Goal: Task Accomplishment & Management: Manage account settings

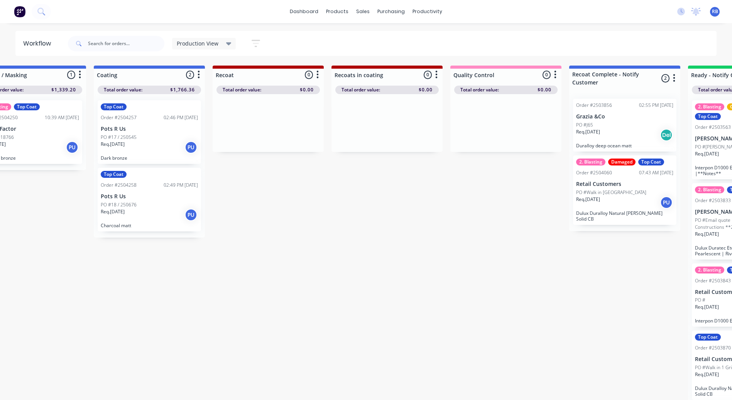
scroll to position [0, 404]
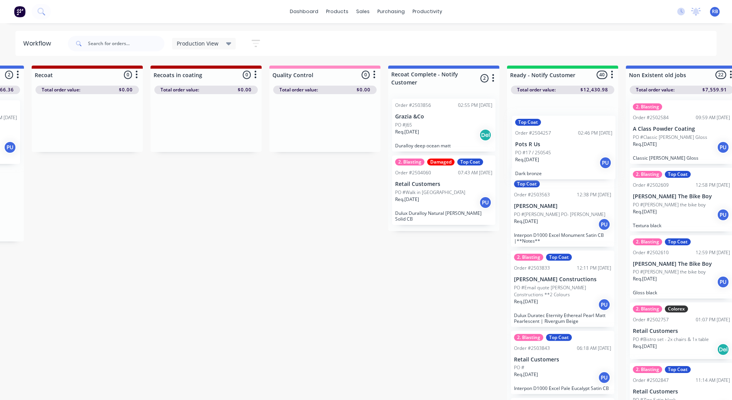
drag, startPoint x: 135, startPoint y: 117, endPoint x: 553, endPoint y: 124, distance: 418.4
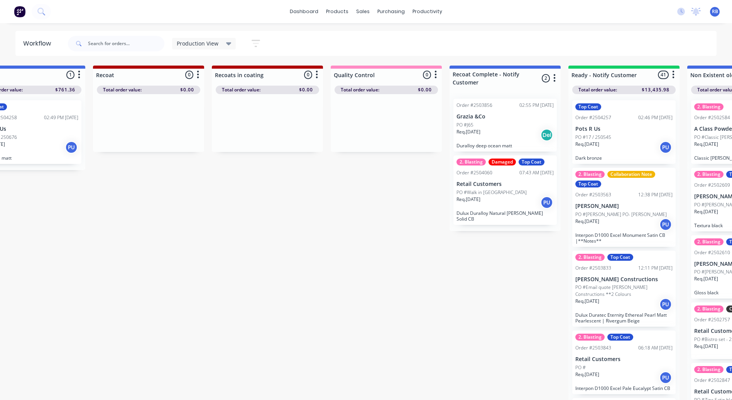
scroll to position [0, 509]
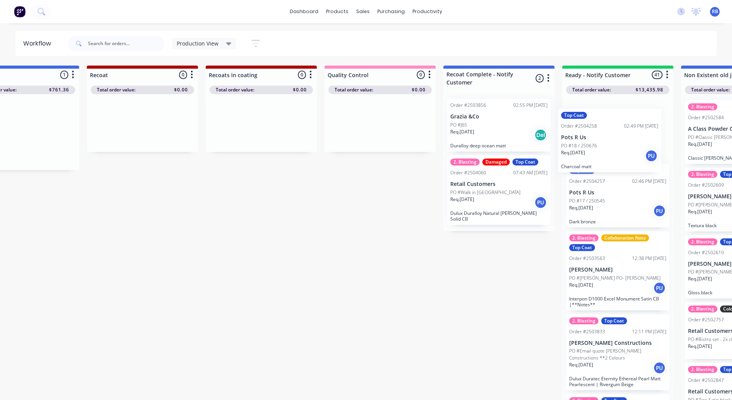
drag, startPoint x: 38, startPoint y: 129, endPoint x: 616, endPoint y: 140, distance: 578.6
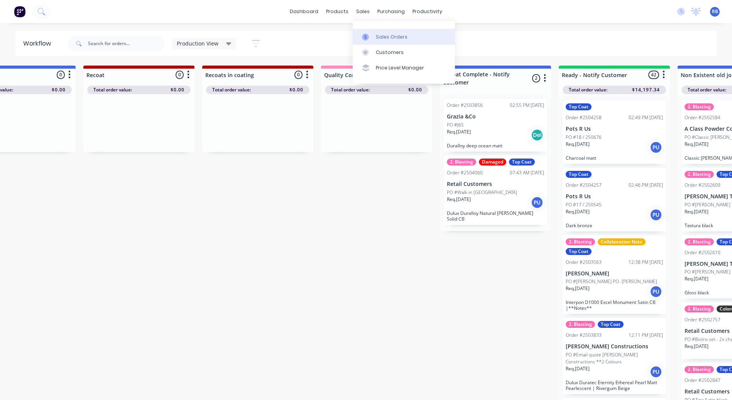
click at [369, 34] on div at bounding box center [368, 37] width 12 height 7
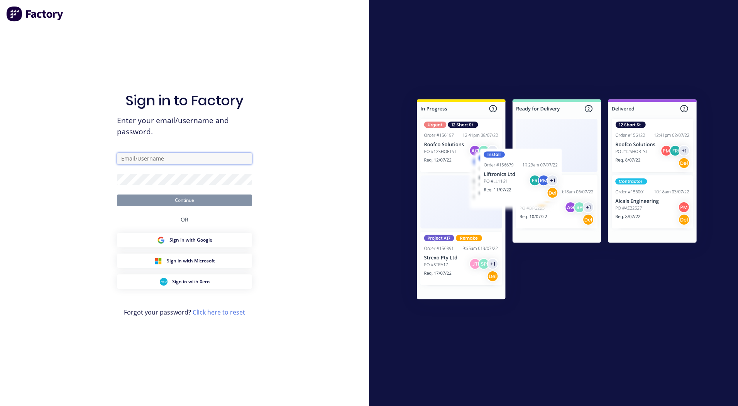
click at [155, 162] on input "text" at bounding box center [184, 159] width 135 height 12
type input "[PERSON_NAME][EMAIL_ADDRESS][DOMAIN_NAME]"
click at [117, 195] on button "Continue" at bounding box center [184, 201] width 135 height 12
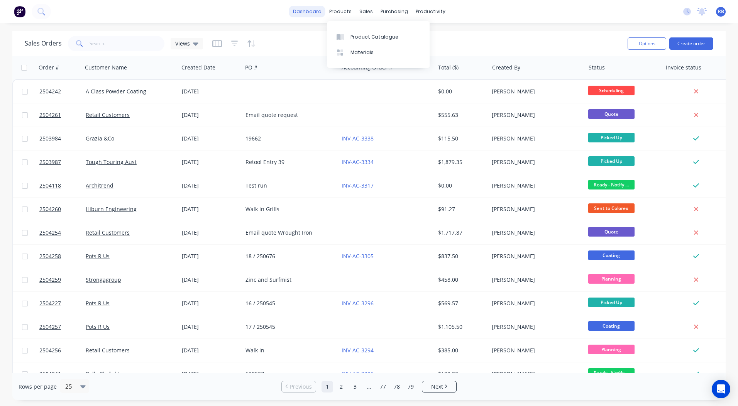
click at [305, 9] on link "dashboard" at bounding box center [307, 12] width 36 height 12
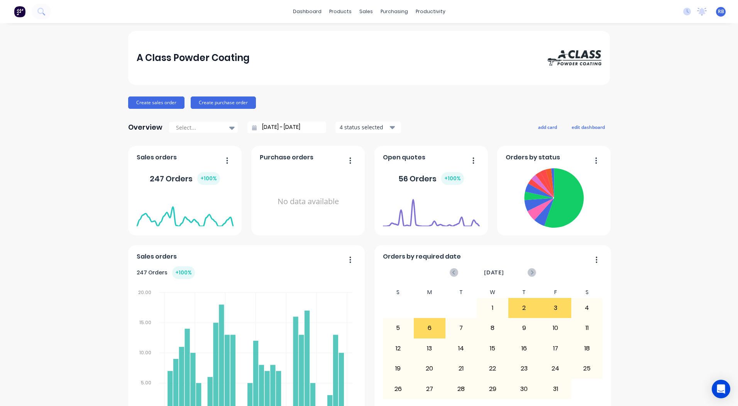
scroll to position [333, 0]
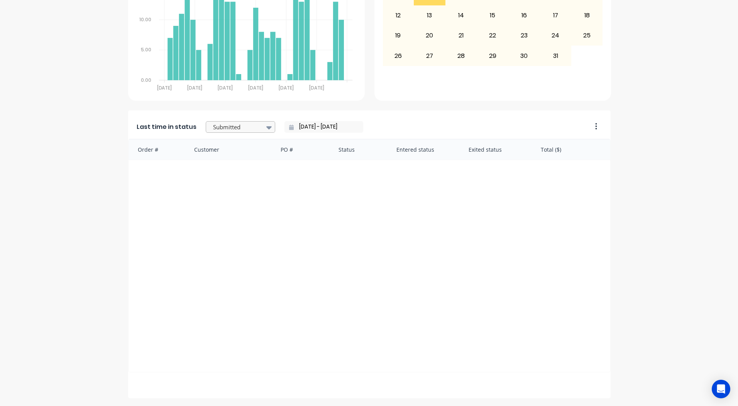
click at [226, 125] on div at bounding box center [236, 127] width 49 height 10
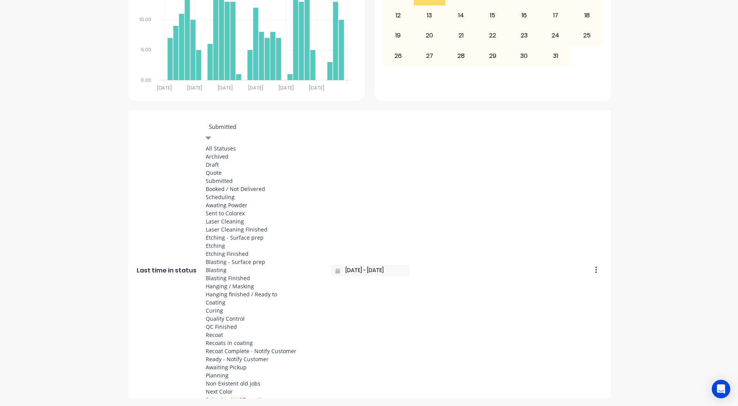
scroll to position [399, 0]
click at [232, 355] on div "Ready - Notify Customer" at bounding box center [264, 359] width 116 height 8
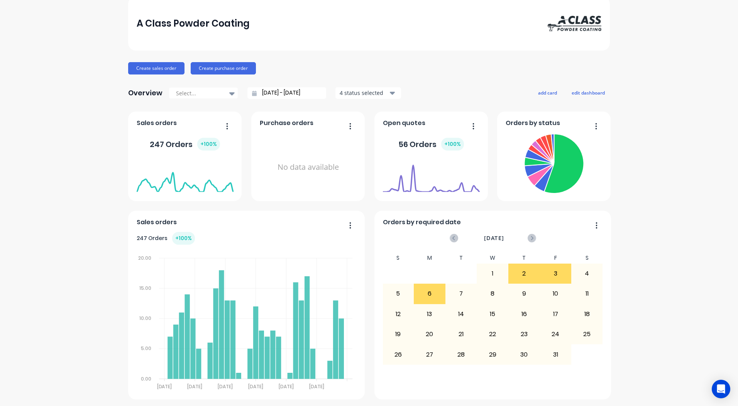
scroll to position [0, 0]
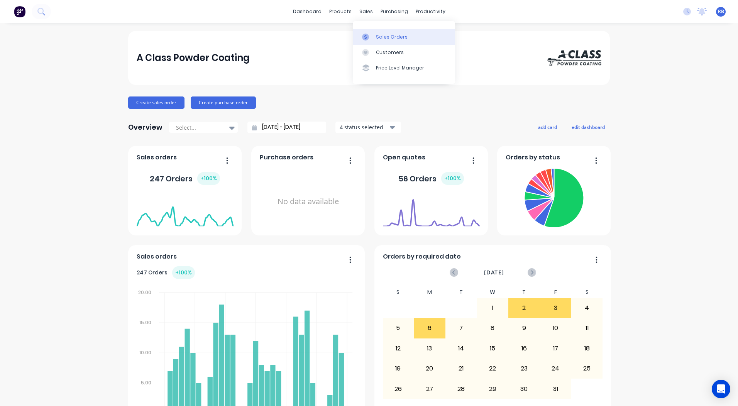
click at [368, 33] on link "Sales Orders" at bounding box center [404, 36] width 102 height 15
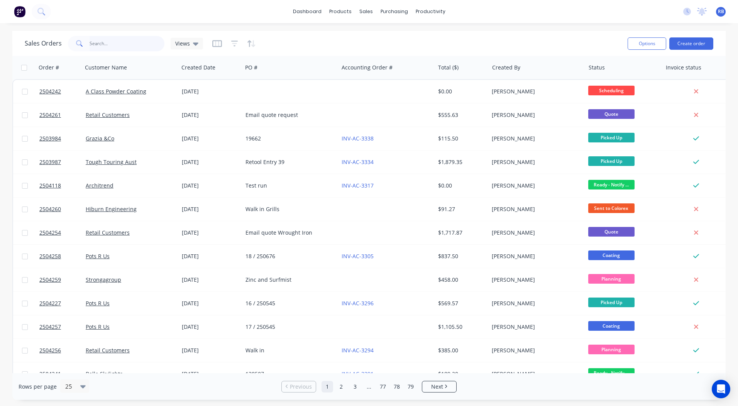
click at [112, 43] on input "text" at bounding box center [127, 43] width 75 height 15
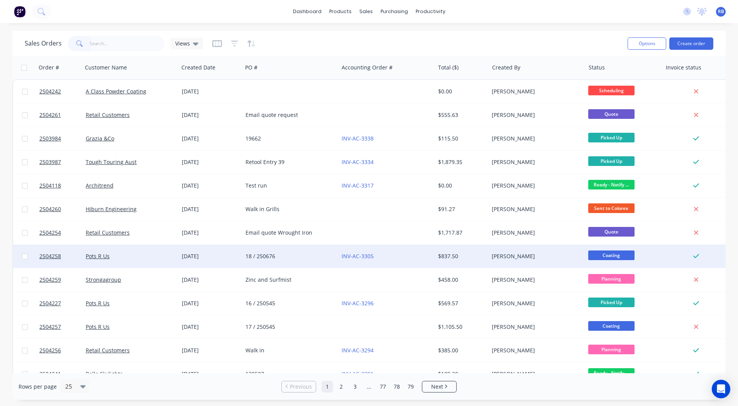
click at [605, 257] on span "Coating" at bounding box center [611, 255] width 46 height 10
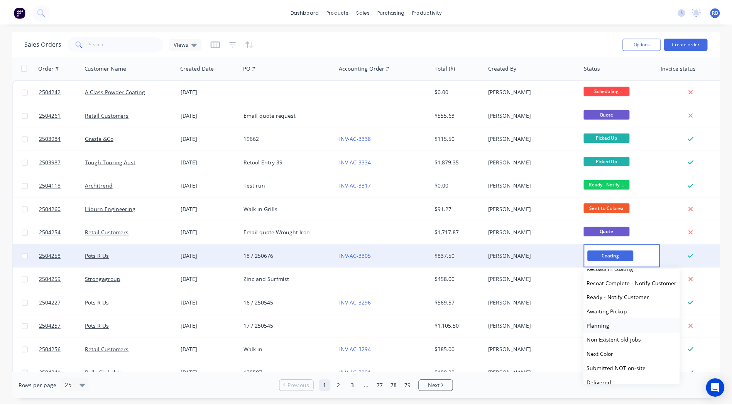
scroll to position [319, 0]
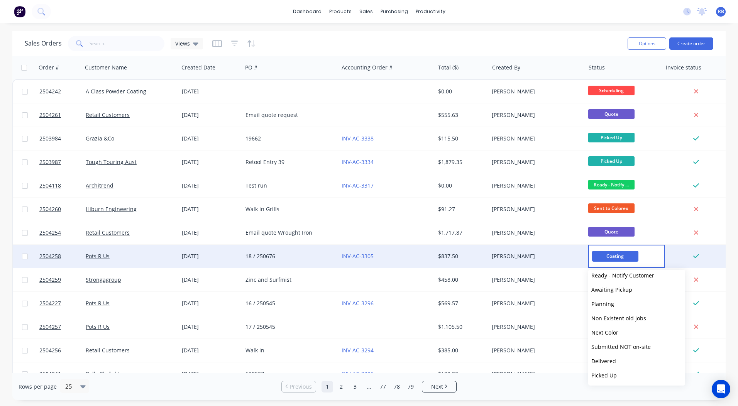
click at [449, 255] on div "$837.50" at bounding box center [460, 256] width 45 height 8
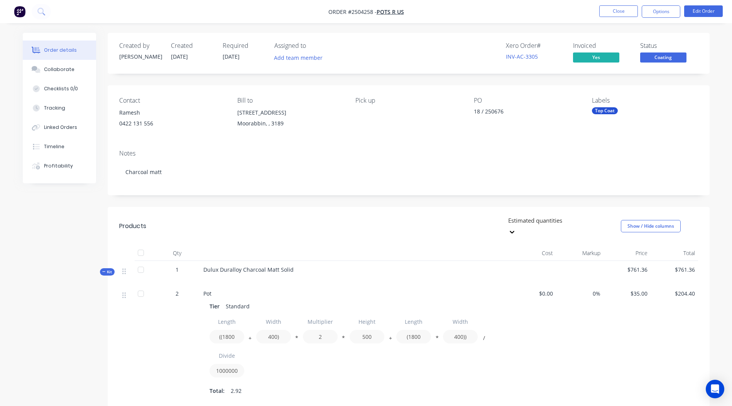
click at [664, 57] on span "Coating" at bounding box center [663, 57] width 46 height 10
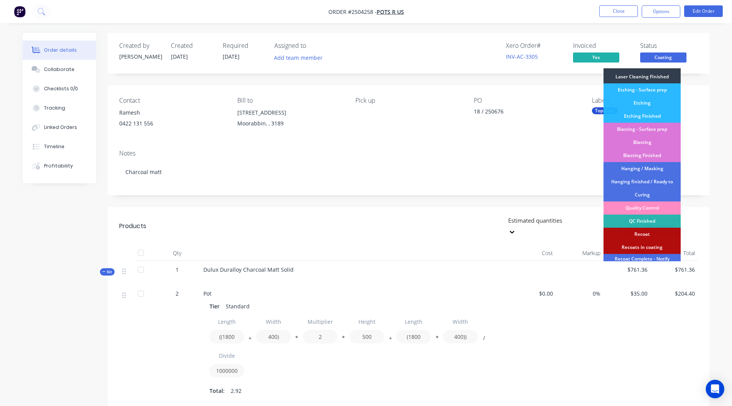
scroll to position [191, 0]
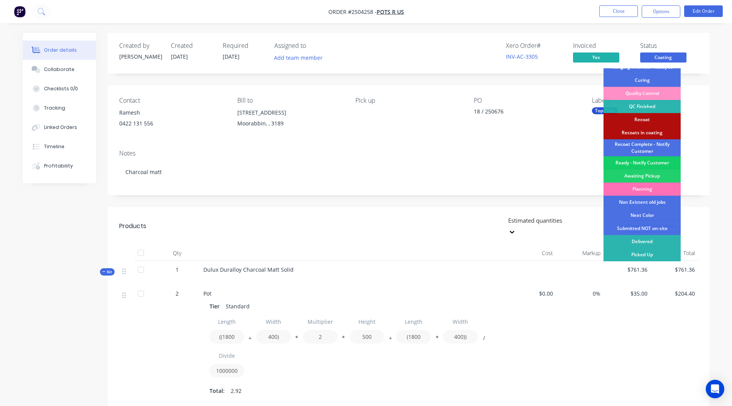
click at [641, 161] on div "Ready - Notify Customer" at bounding box center [642, 162] width 77 height 13
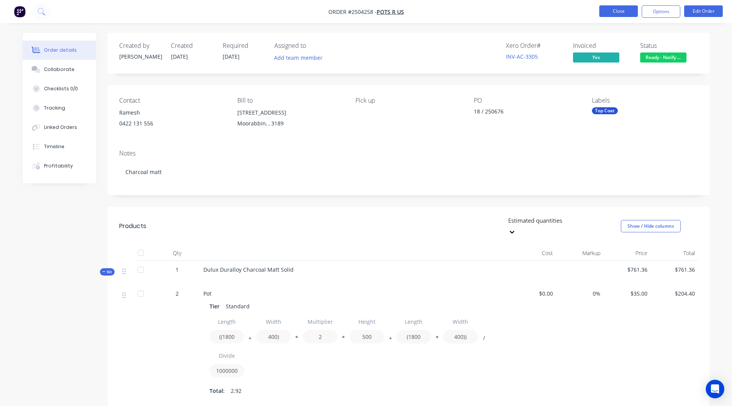
click at [611, 7] on button "Close" at bounding box center [618, 11] width 39 height 12
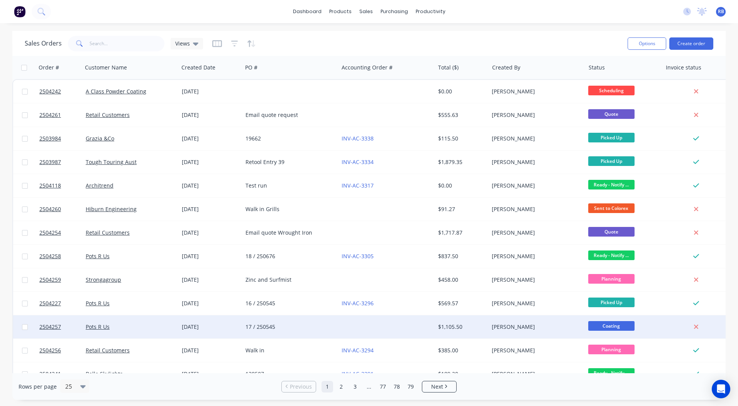
click at [528, 322] on div "[PERSON_NAME]" at bounding box center [537, 326] width 96 height 23
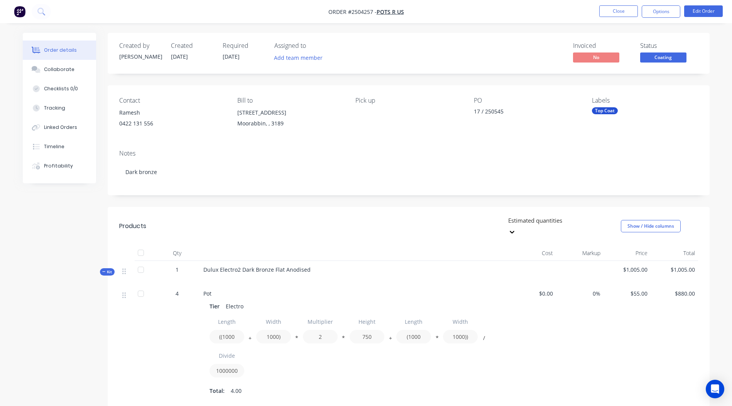
click at [659, 53] on span "Coating" at bounding box center [663, 57] width 46 height 10
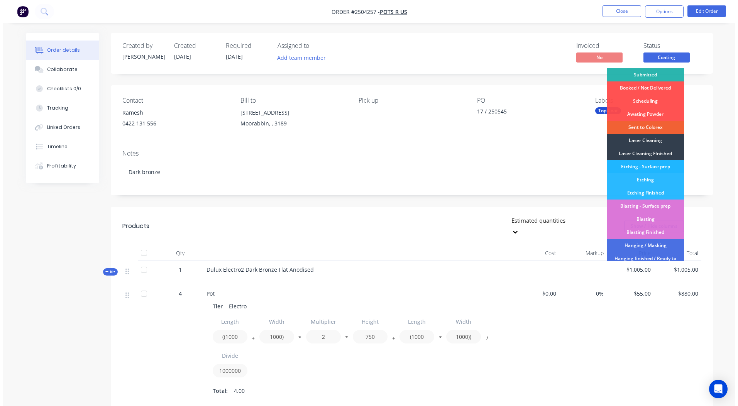
scroll to position [191, 0]
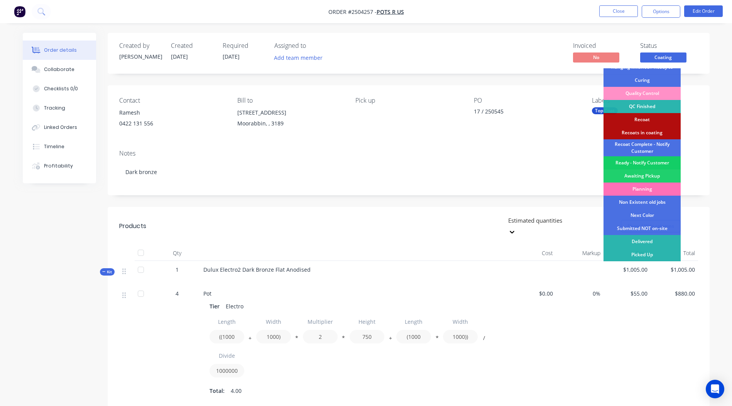
click at [636, 165] on div "Ready - Notify Customer" at bounding box center [642, 162] width 77 height 13
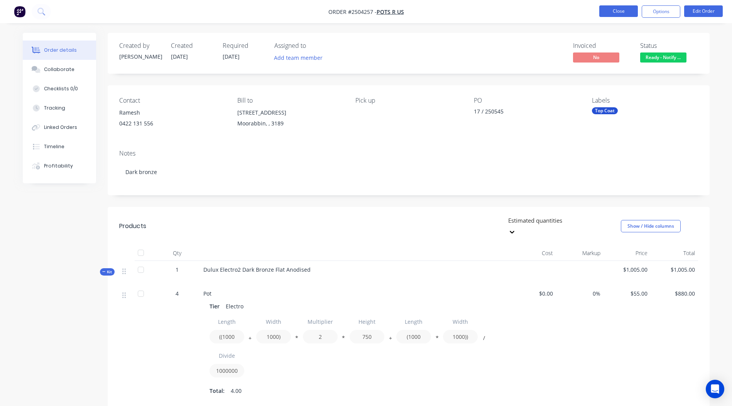
click at [617, 14] on button "Close" at bounding box center [618, 11] width 39 height 12
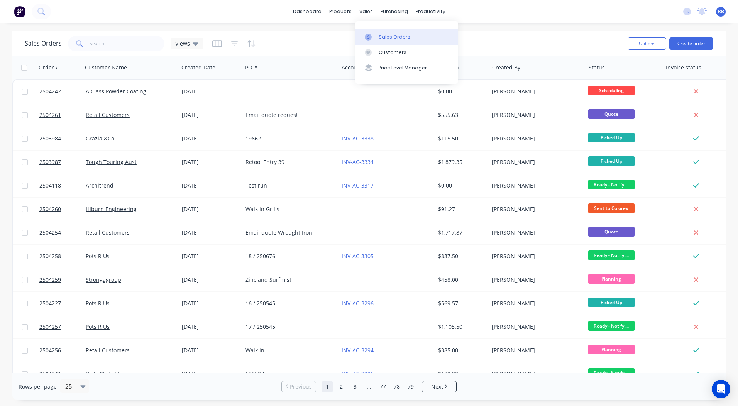
drag, startPoint x: 381, startPoint y: 30, endPoint x: 394, endPoint y: 33, distance: 13.4
click at [381, 30] on link "Sales Orders" at bounding box center [406, 36] width 102 height 15
click at [479, 30] on div "dashboard products sales purchasing productivity dashboard products Product Cat…" at bounding box center [369, 203] width 738 height 406
